Goal: Task Accomplishment & Management: Use online tool/utility

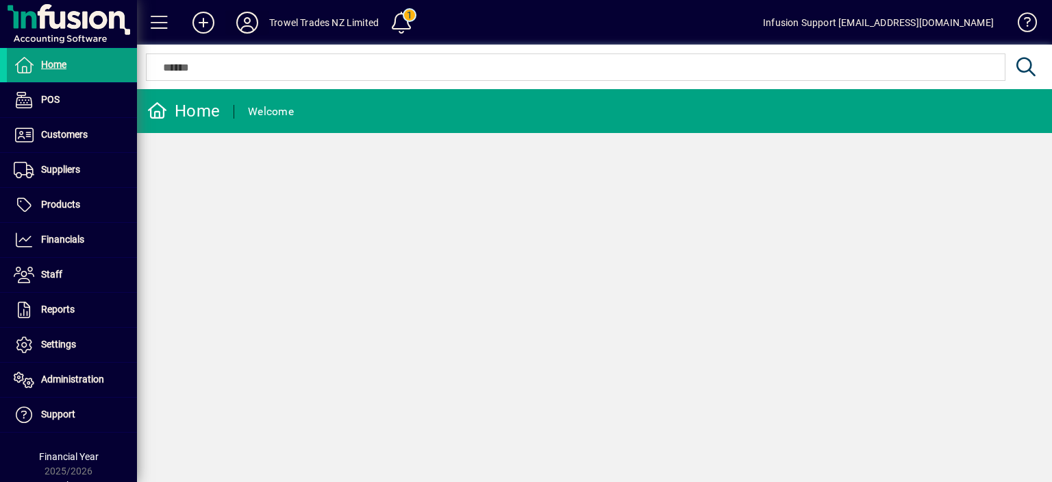
click at [241, 29] on icon at bounding box center [247, 23] width 27 height 22
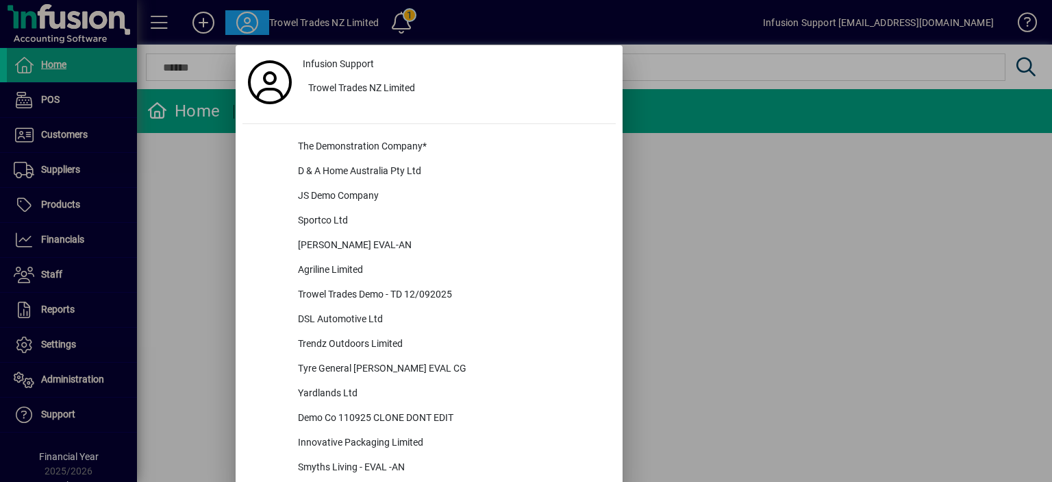
click at [65, 347] on div at bounding box center [526, 241] width 1052 height 482
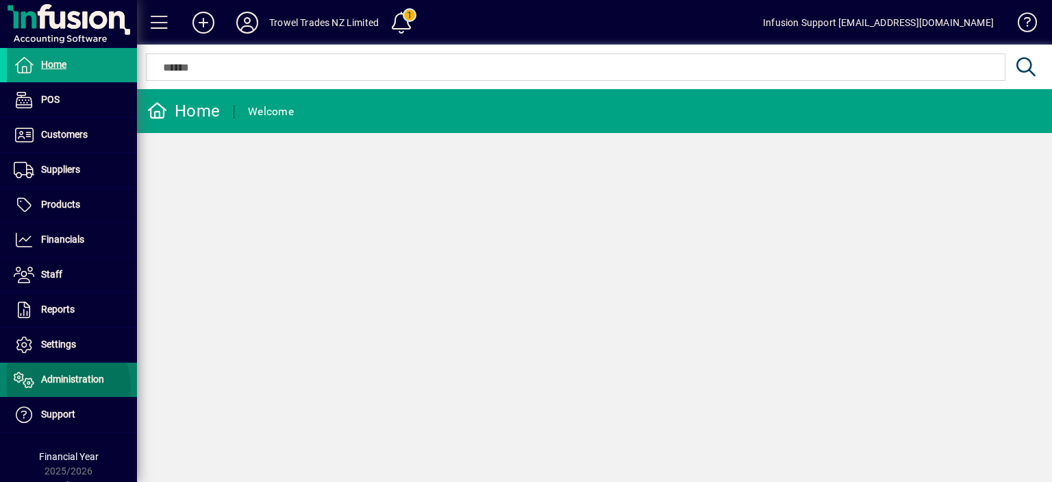
click at [57, 385] on span "Administration" at bounding box center [55, 379] width 97 height 16
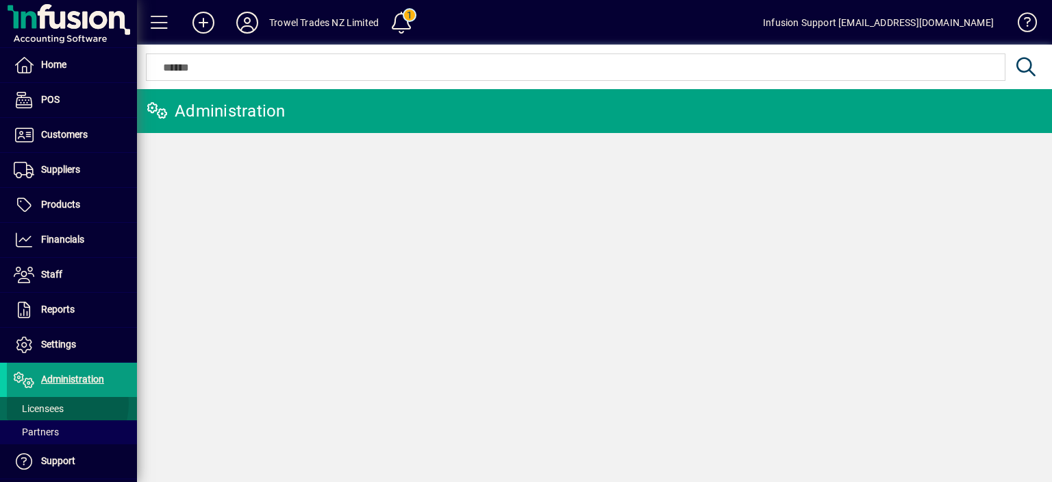
click at [54, 403] on span "Licensees" at bounding box center [39, 408] width 50 height 11
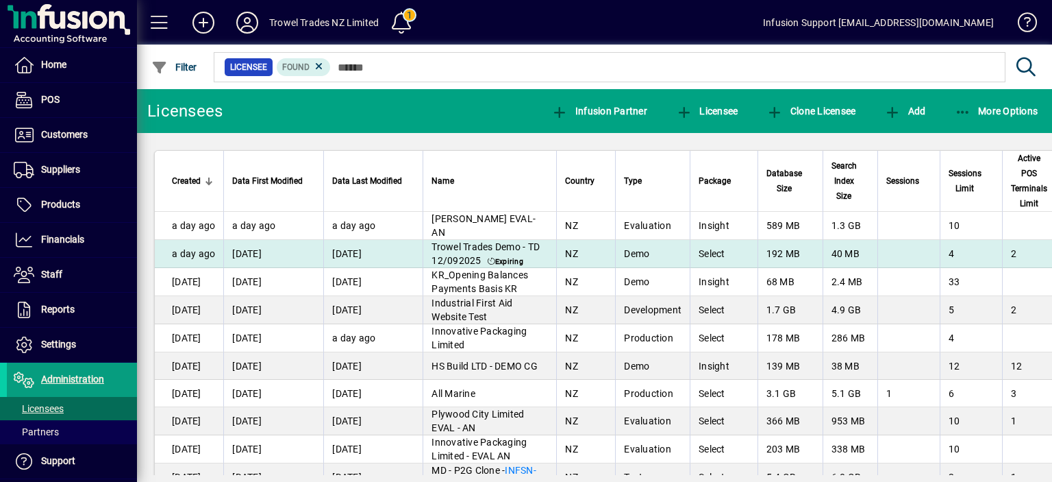
click at [532, 245] on span "Trowel Trades Demo - TD 12/092025" at bounding box center [486, 253] width 108 height 25
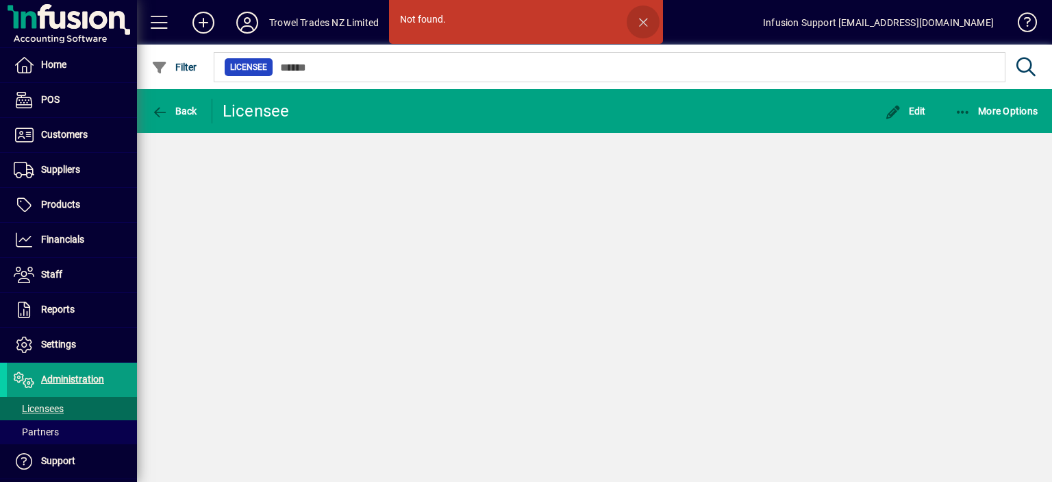
click at [643, 16] on span "button" at bounding box center [643, 21] width 33 height 33
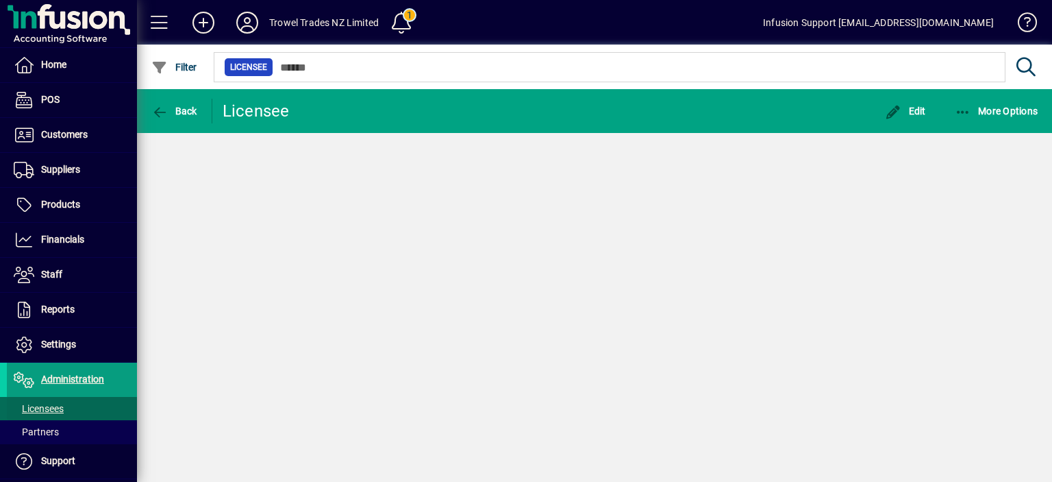
click at [46, 413] on span "Licensees" at bounding box center [35, 408] width 57 height 14
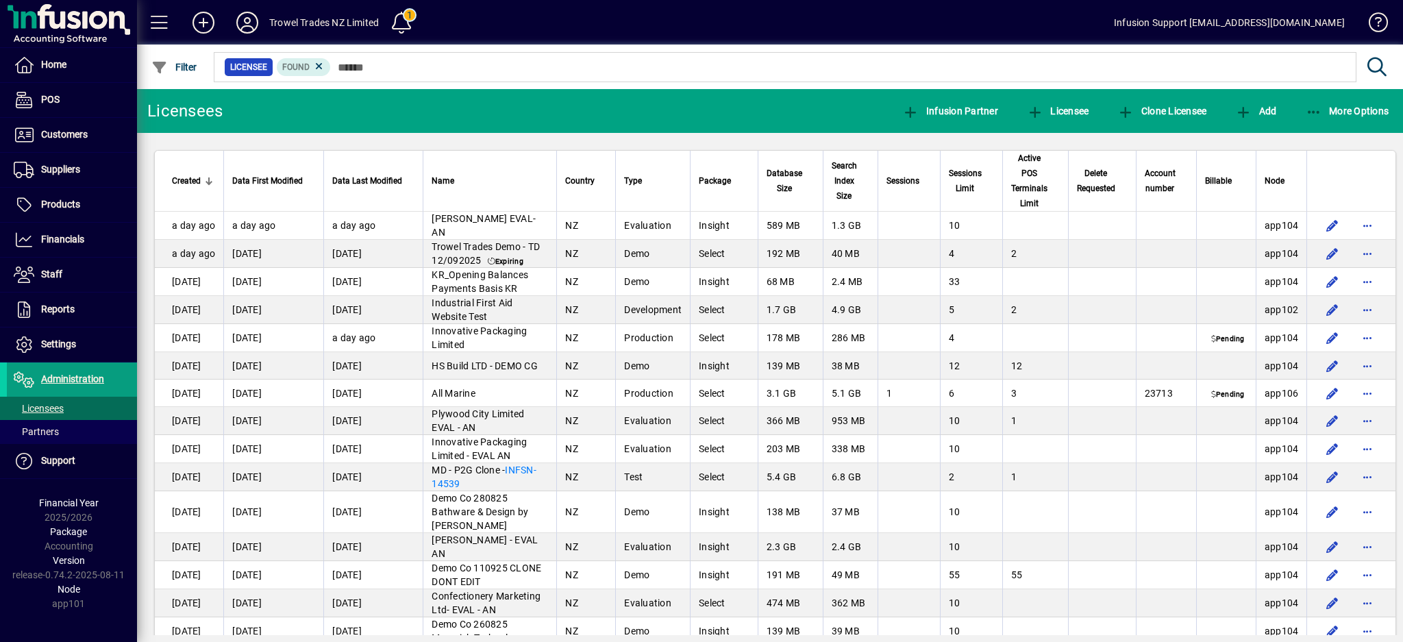
drag, startPoint x: 962, startPoint y: 14, endPoint x: 937, endPoint y: 266, distance: 252.6
click at [937, 266] on td at bounding box center [908, 254] width 62 height 28
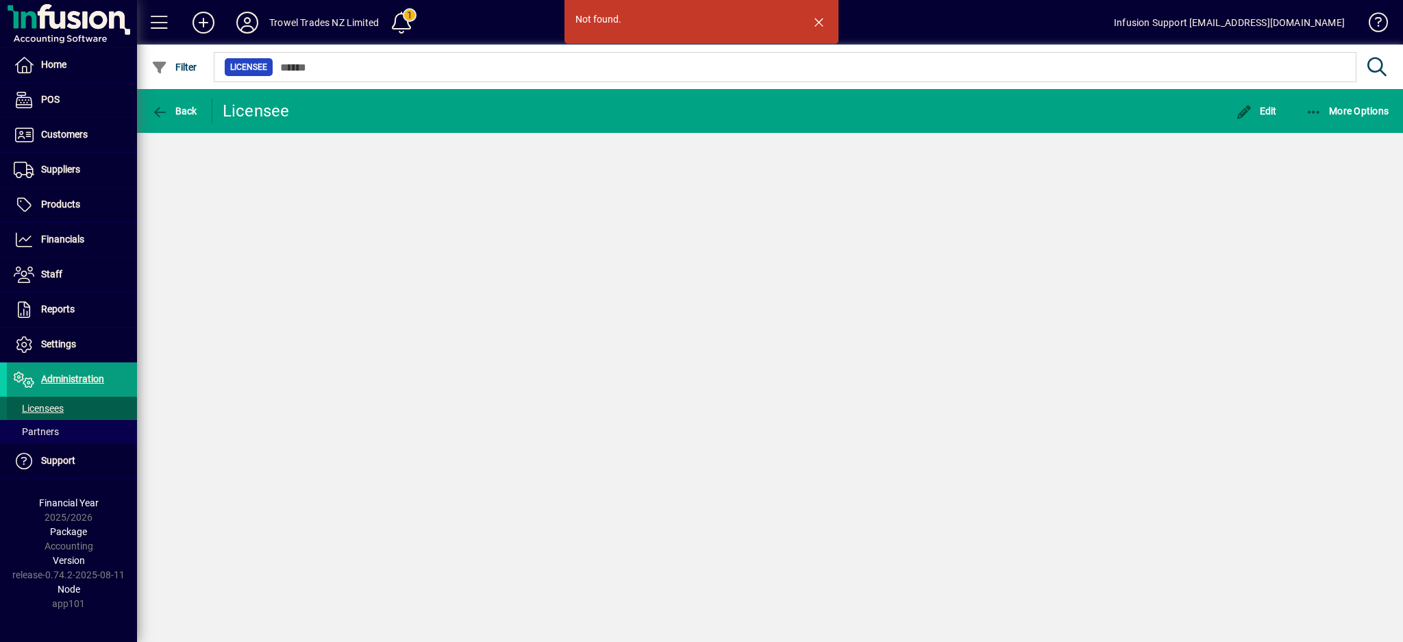
click at [61, 413] on span "Licensees" at bounding box center [39, 408] width 50 height 11
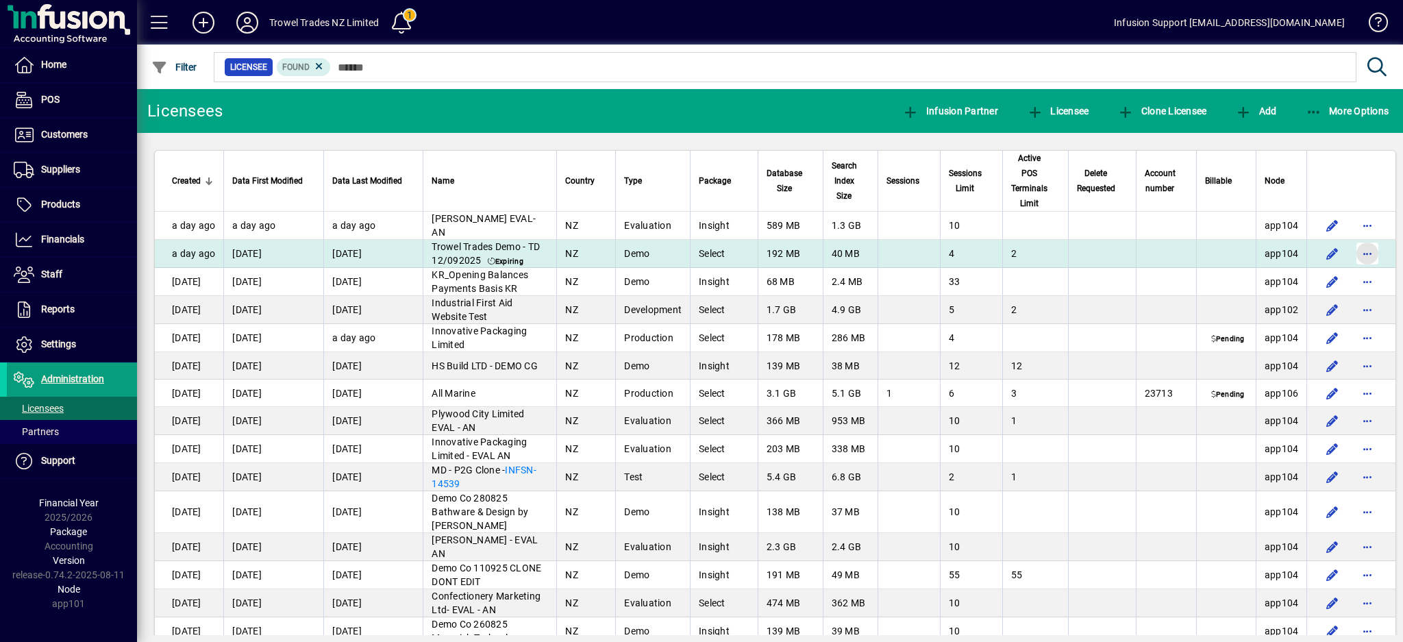
click at [1051, 252] on span "button" at bounding box center [1367, 253] width 33 height 33
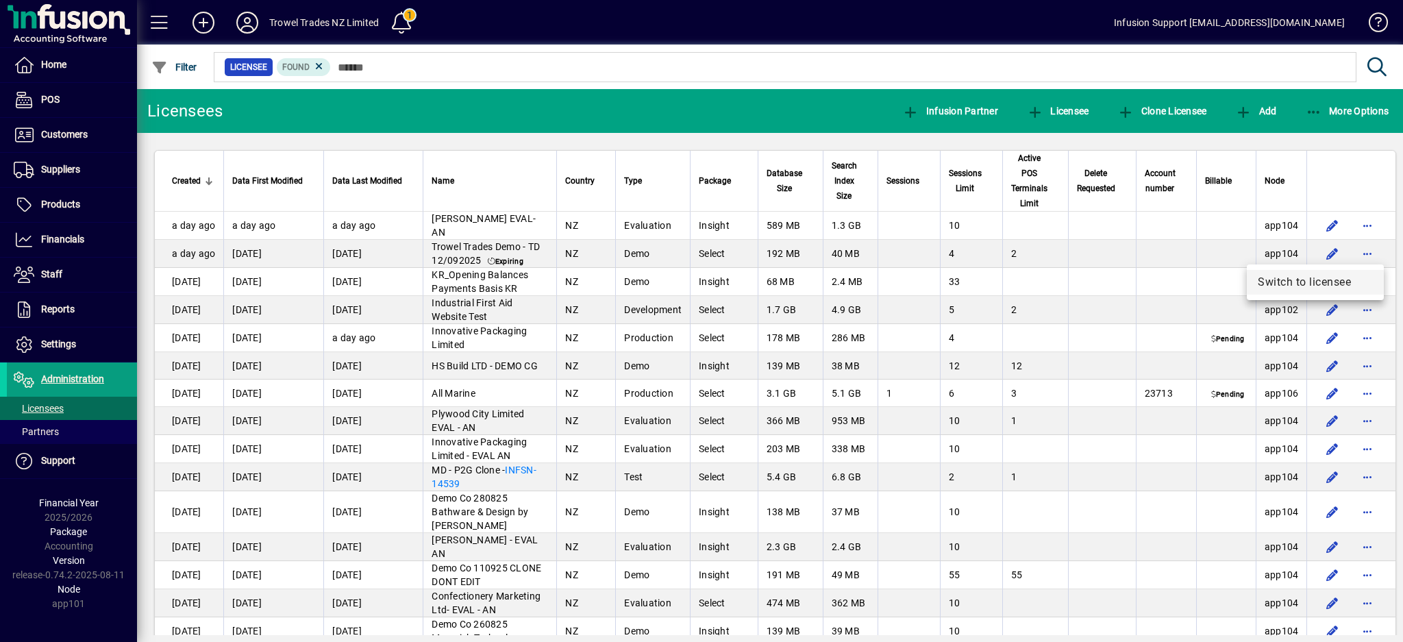
click at [1051, 280] on span "Switch to licensee" at bounding box center [1315, 282] width 115 height 16
